Goal: Information Seeking & Learning: Learn about a topic

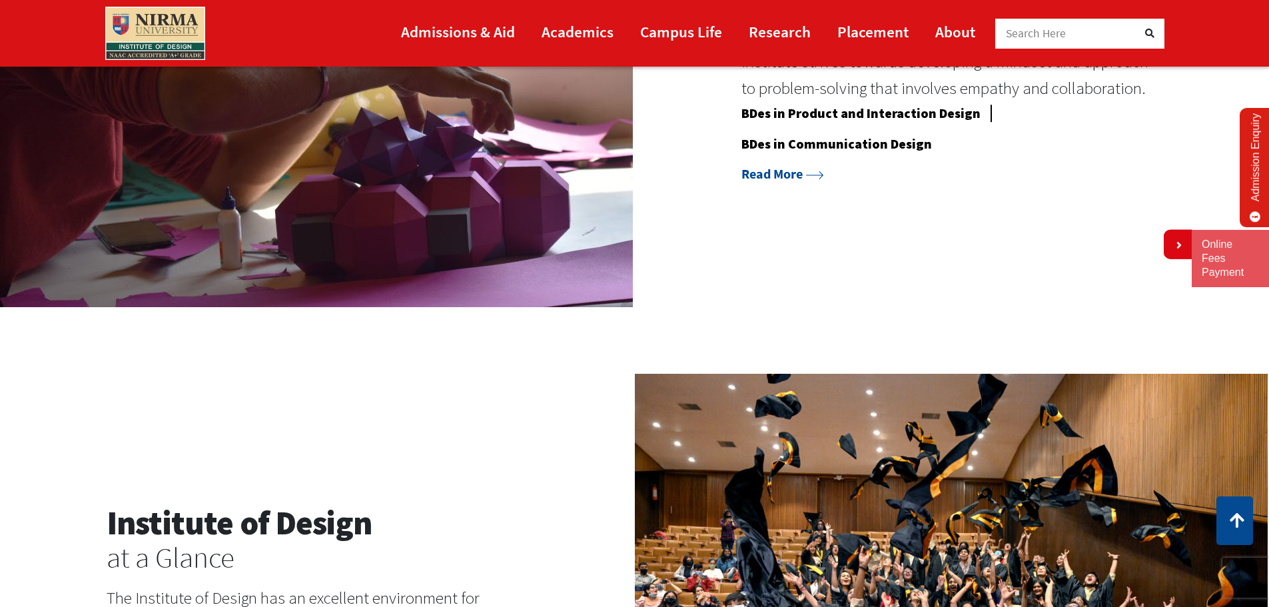
scroll to position [1399, 0]
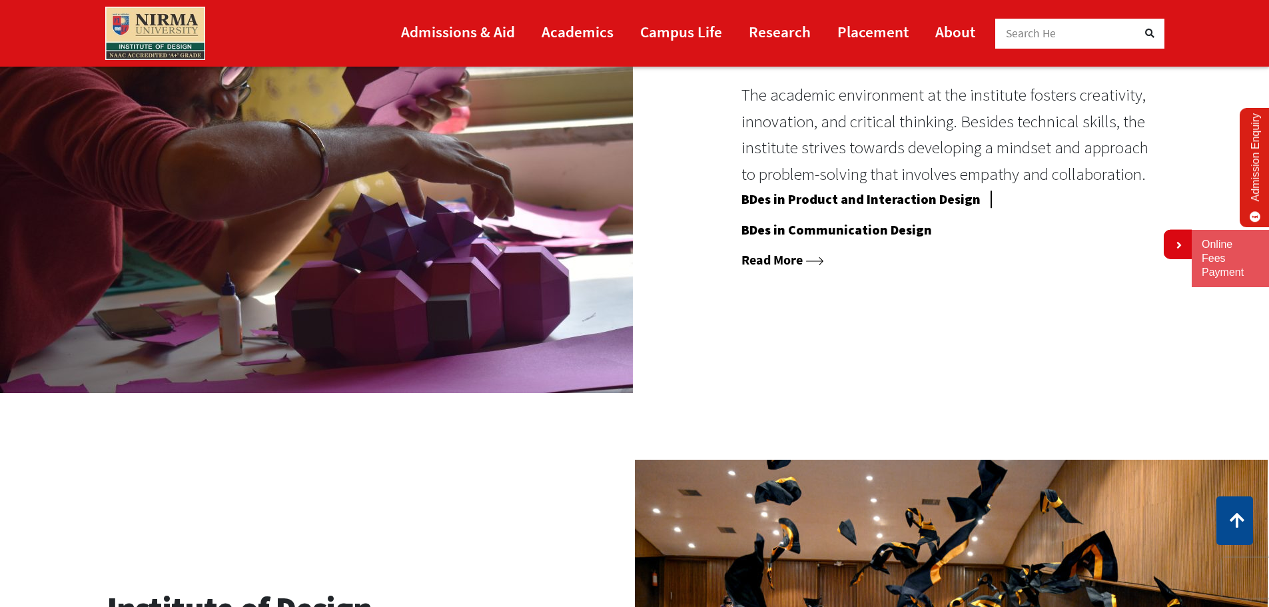
click at [762, 259] on link "Read More" at bounding box center [783, 259] width 83 height 17
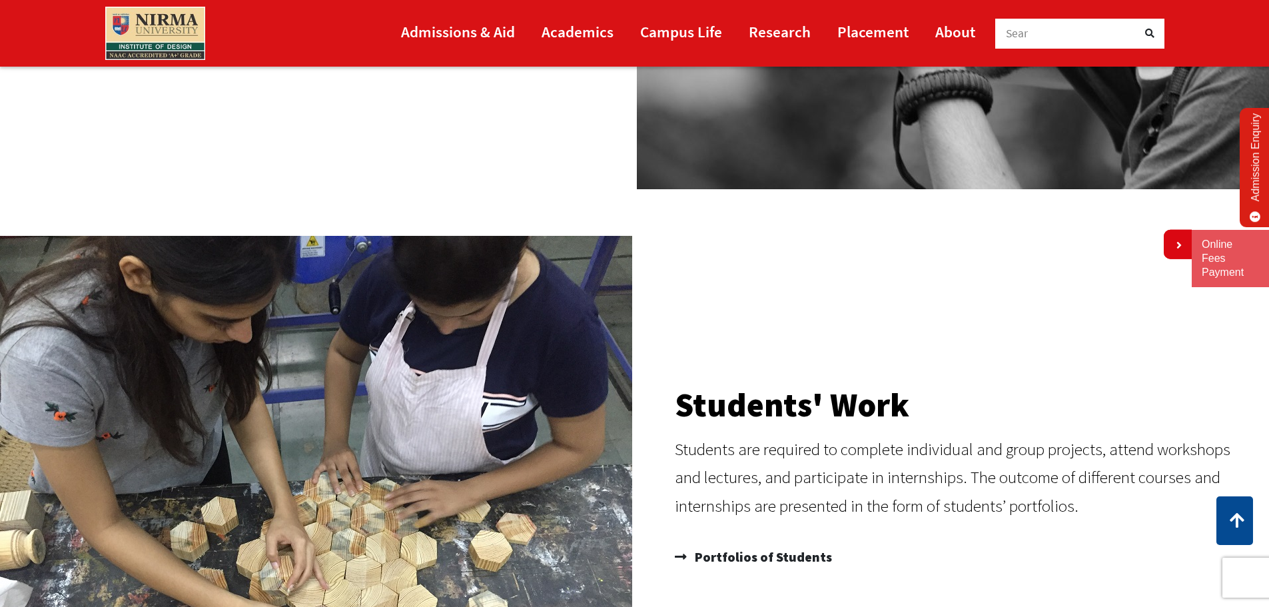
scroll to position [1333, 0]
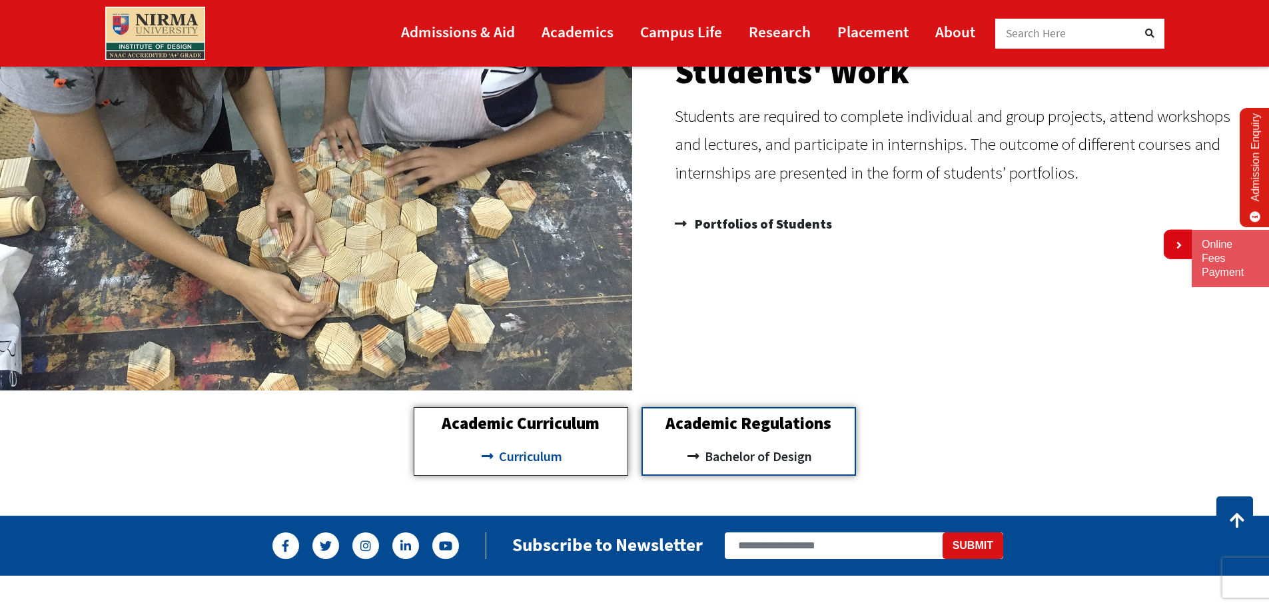
click at [544, 452] on span "Curriculum" at bounding box center [529, 456] width 67 height 23
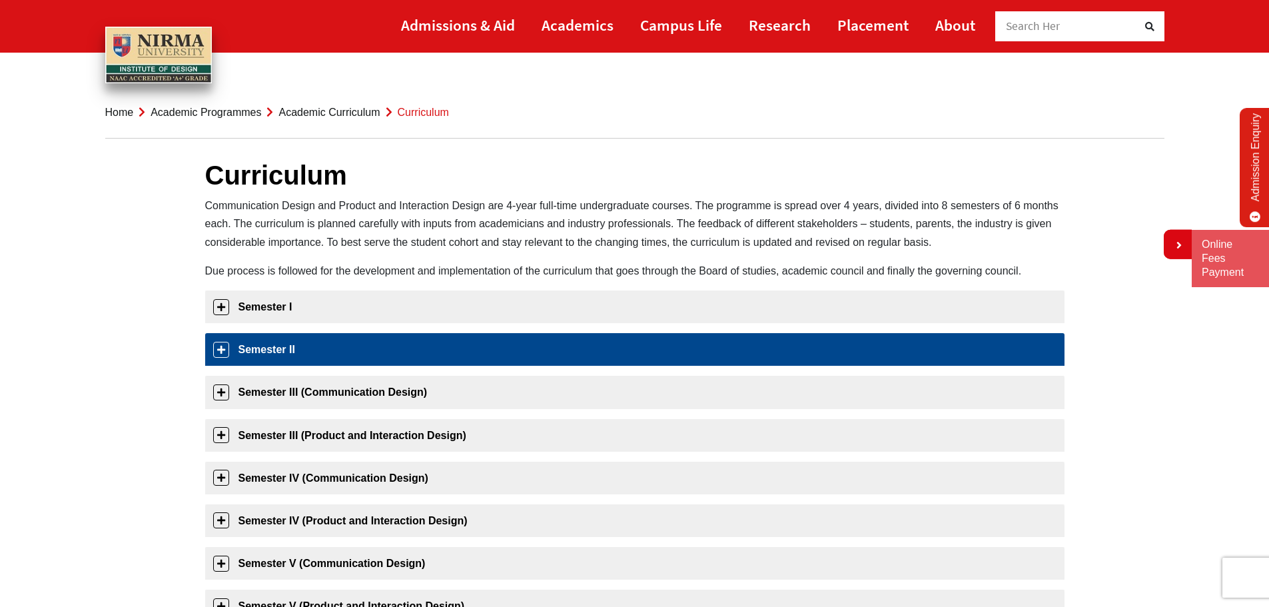
click at [345, 340] on link "Semester II" at bounding box center [635, 349] width 860 height 33
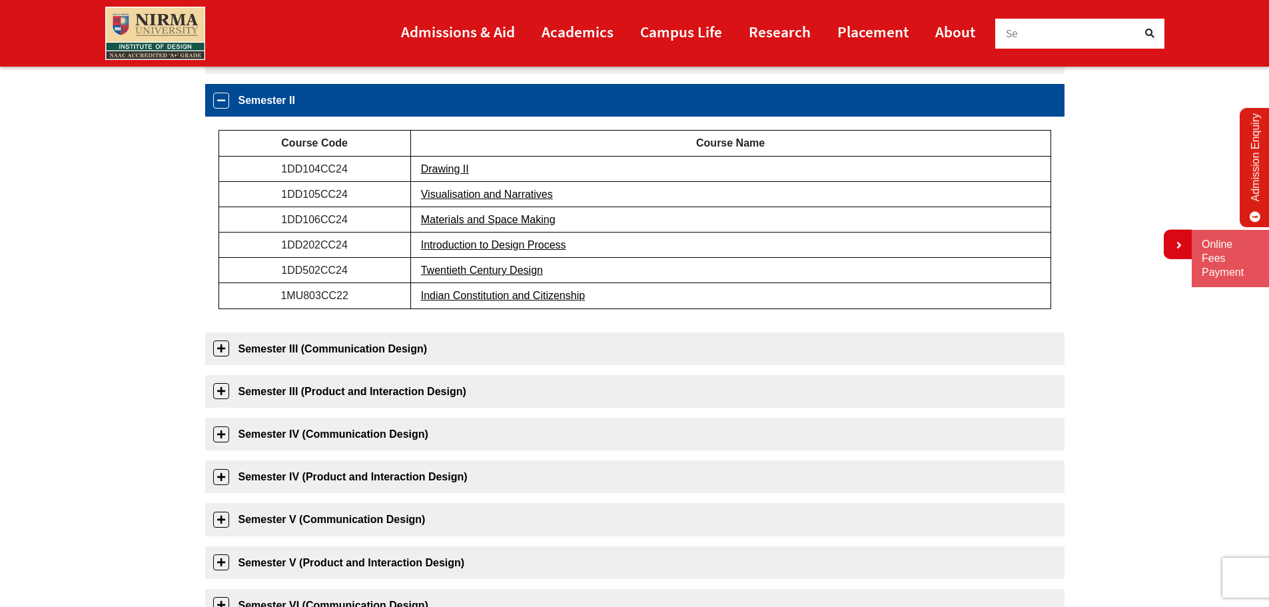
scroll to position [253, 0]
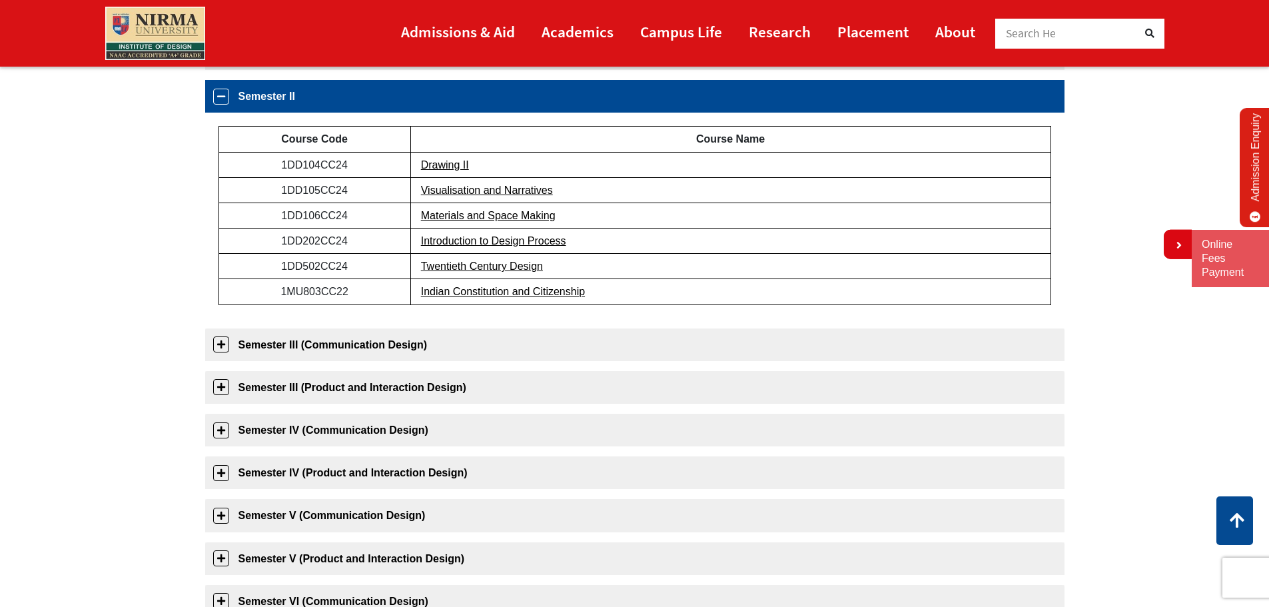
click at [346, 167] on td "1DD104CC24" at bounding box center [315, 164] width 192 height 25
click at [438, 165] on link "Drawing II" at bounding box center [445, 164] width 48 height 11
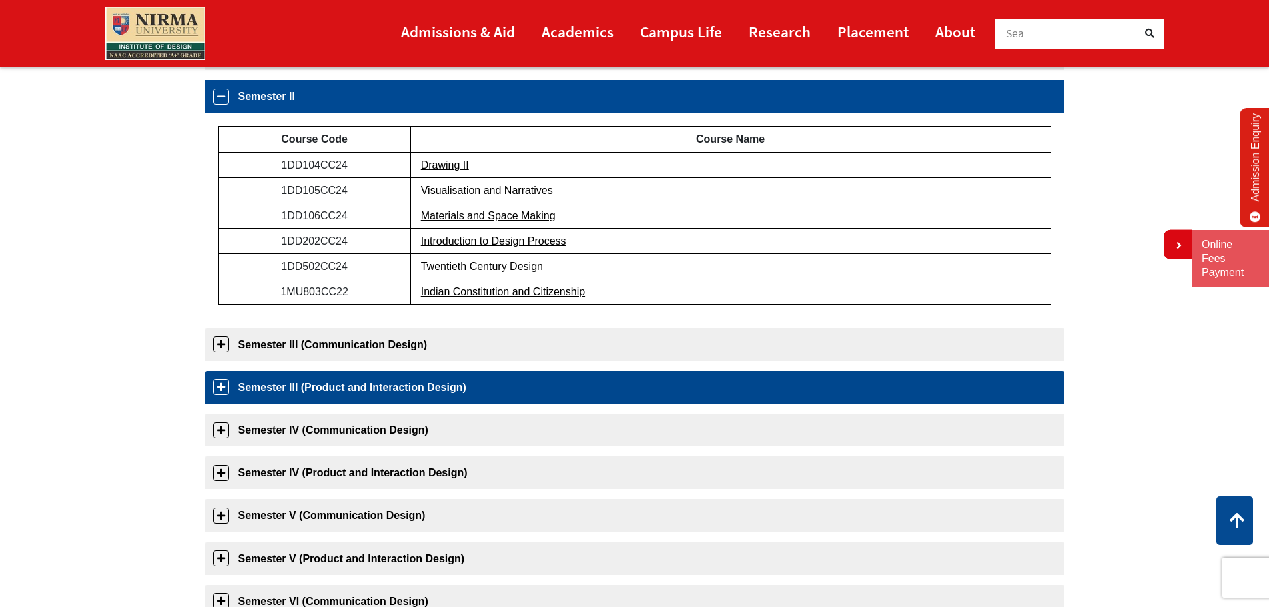
scroll to position [386, 0]
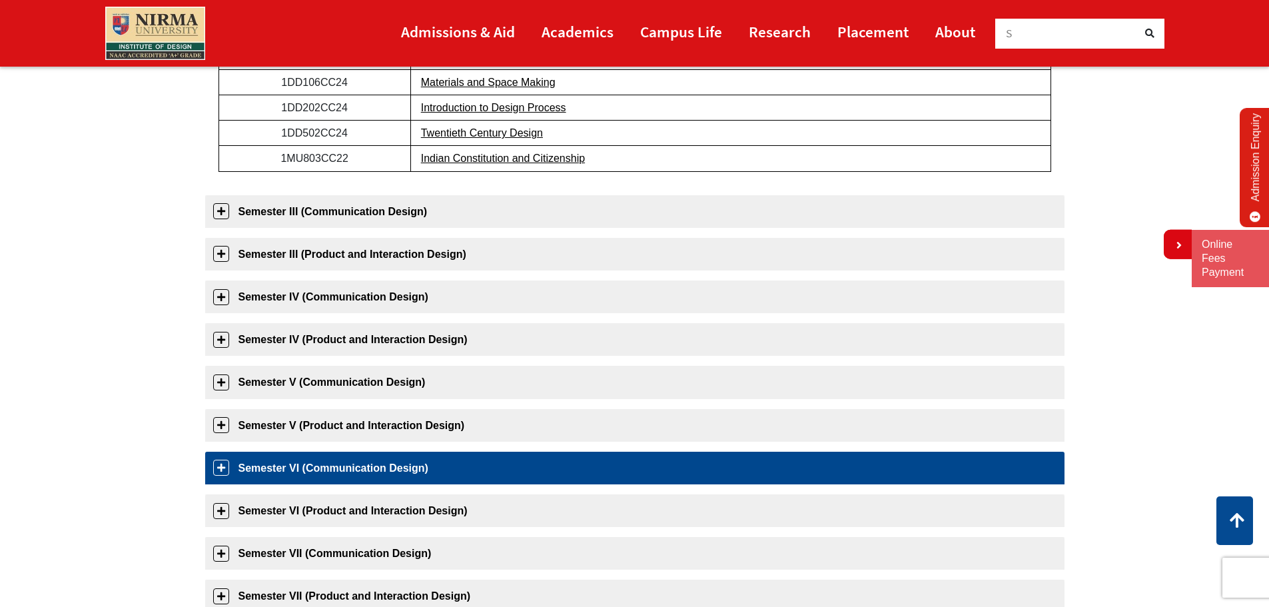
click at [459, 477] on link "Semester VI (Communication Design)" at bounding box center [635, 468] width 860 height 33
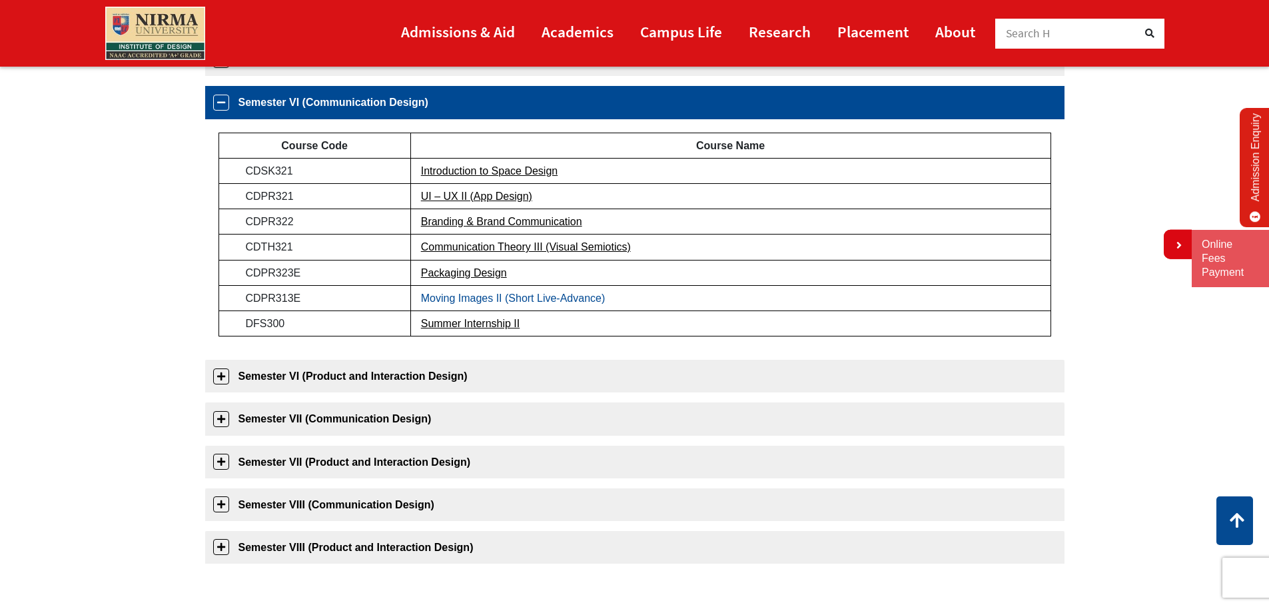
scroll to position [552, 0]
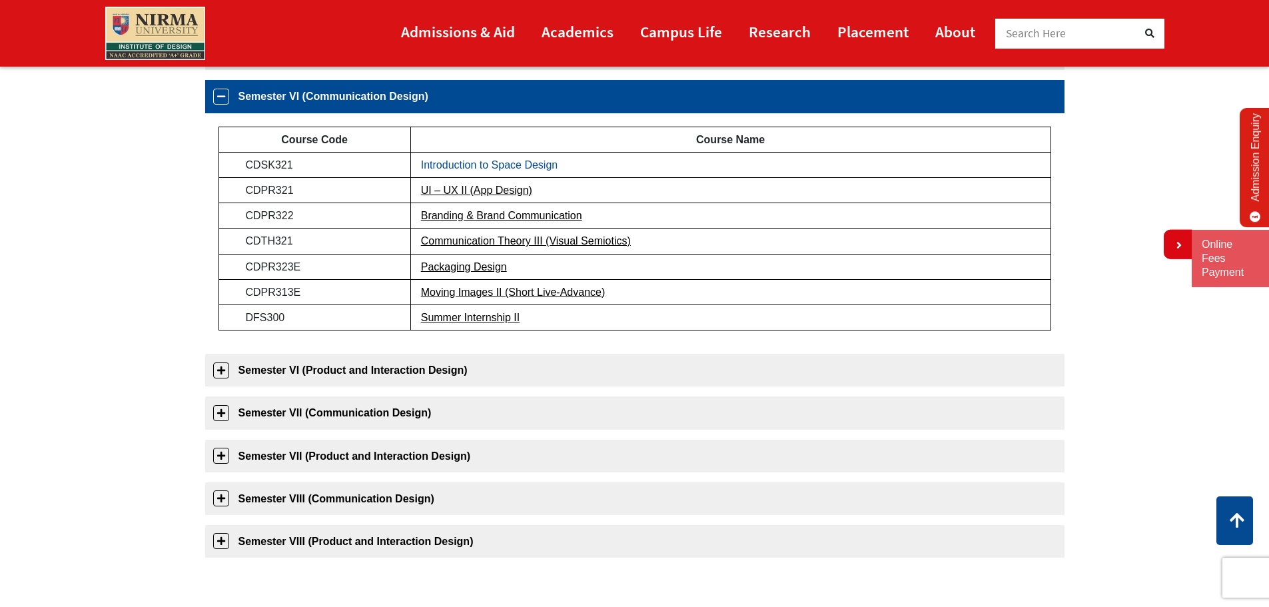
click at [534, 165] on link "Introduction to Space Design" at bounding box center [489, 164] width 137 height 11
